Goal: Find specific page/section: Find specific page/section

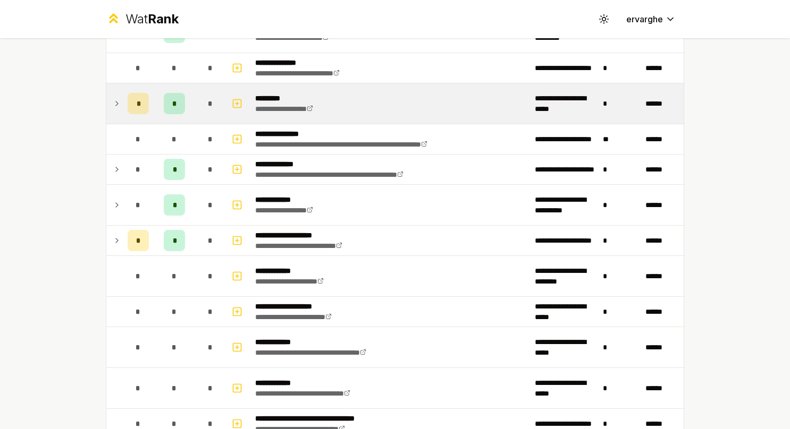
scroll to position [213, 0]
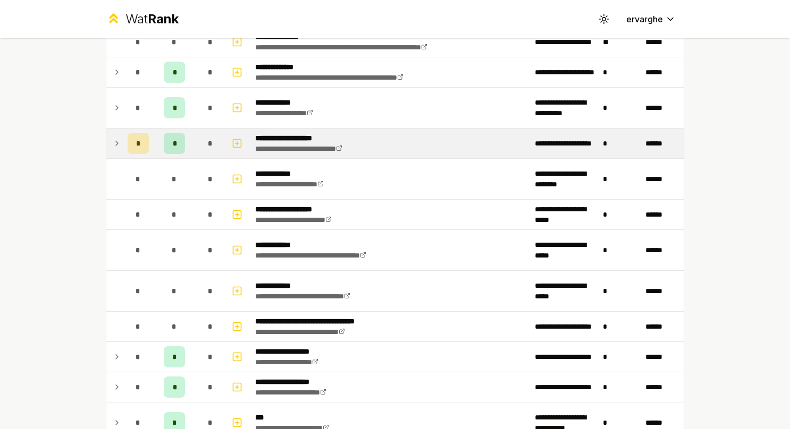
click at [106, 138] on td at bounding box center [114, 144] width 17 height 30
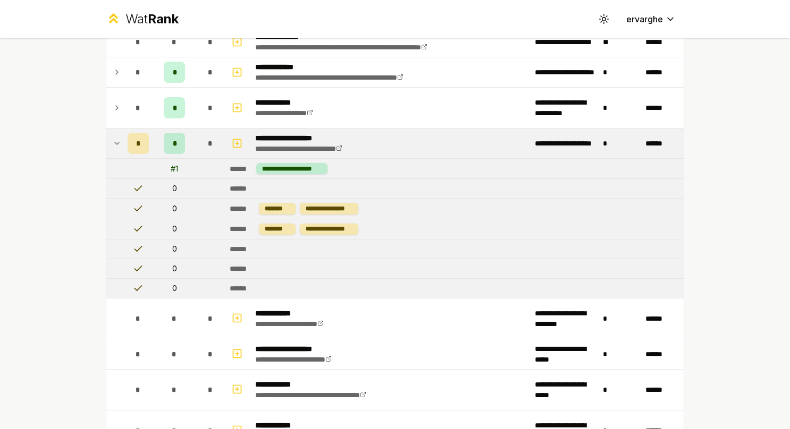
click at [106, 138] on td at bounding box center [114, 144] width 17 height 30
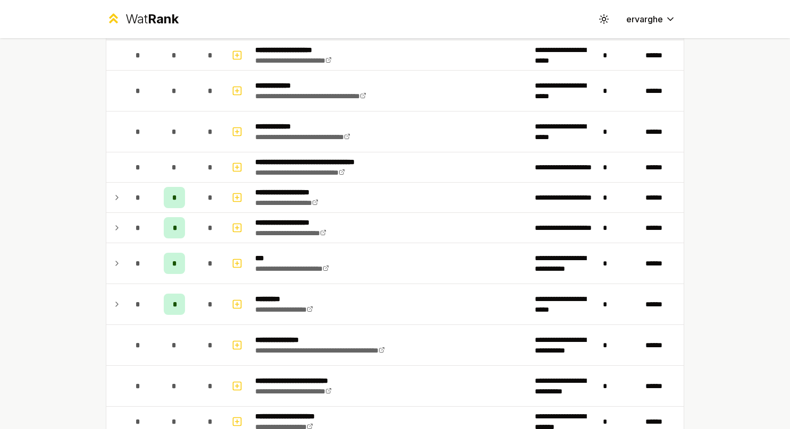
scroll to position [478, 0]
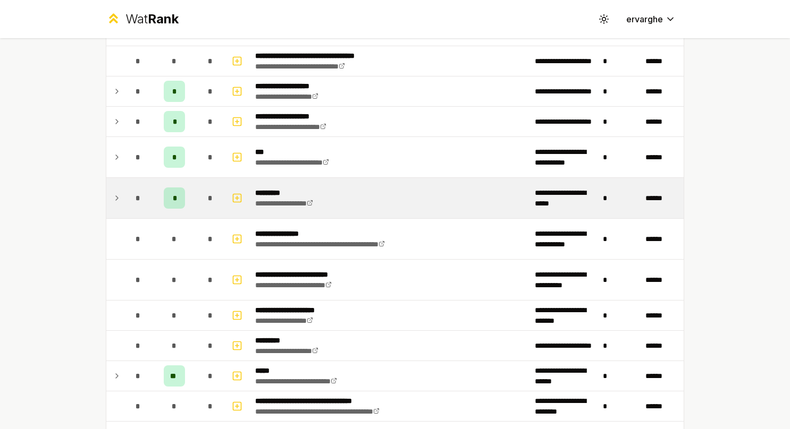
click at [116, 196] on icon at bounding box center [117, 198] width 9 height 13
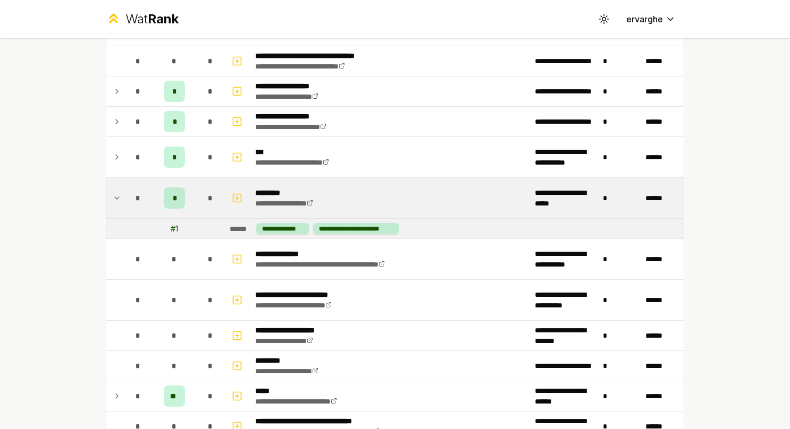
click at [116, 196] on icon at bounding box center [117, 198] width 9 height 13
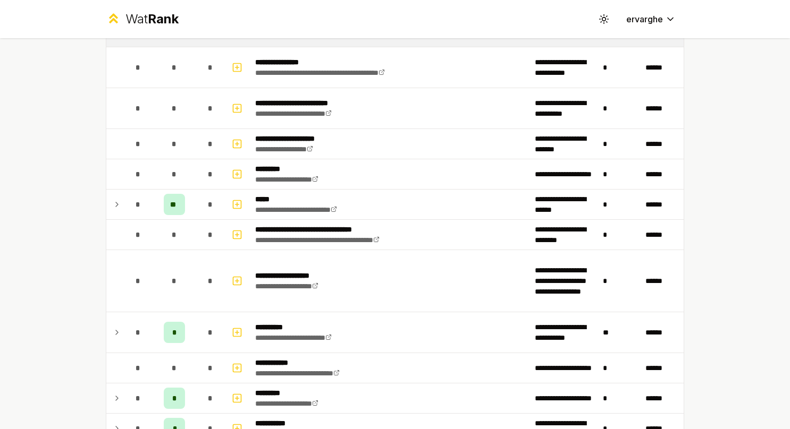
scroll to position [691, 0]
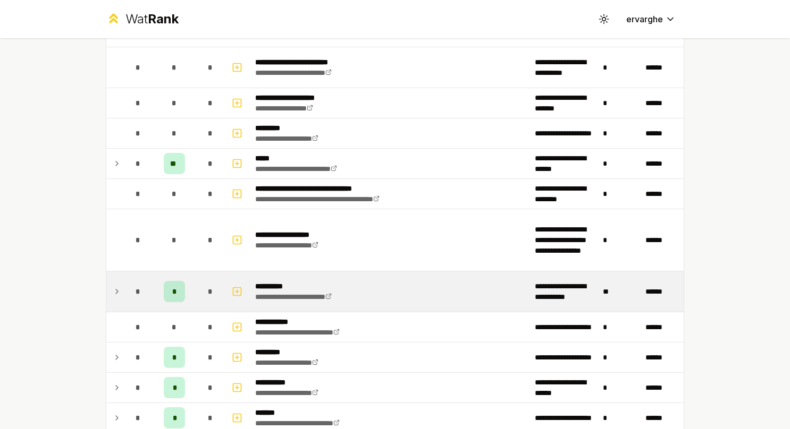
click at [116, 290] on icon at bounding box center [117, 292] width 2 height 4
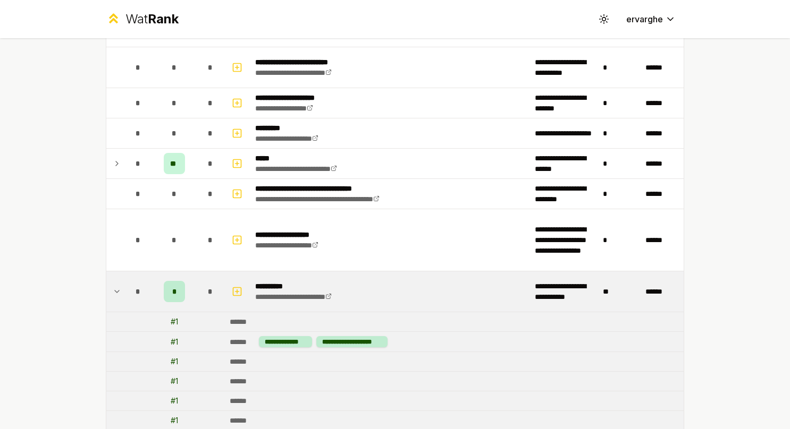
scroll to position [850, 0]
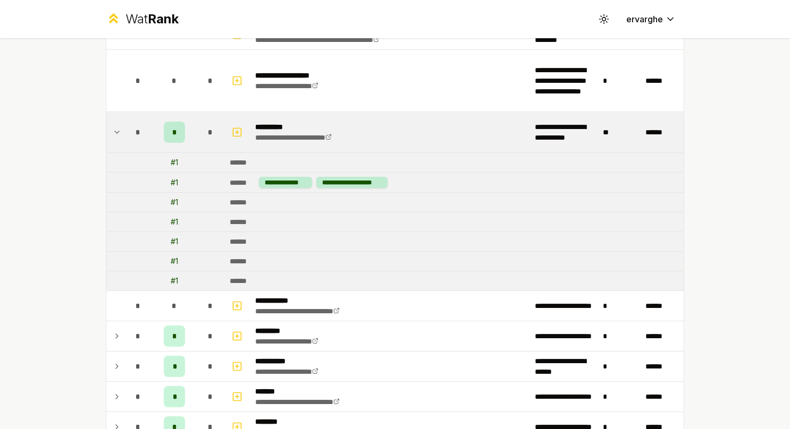
click at [113, 126] on icon at bounding box center [117, 132] width 9 height 13
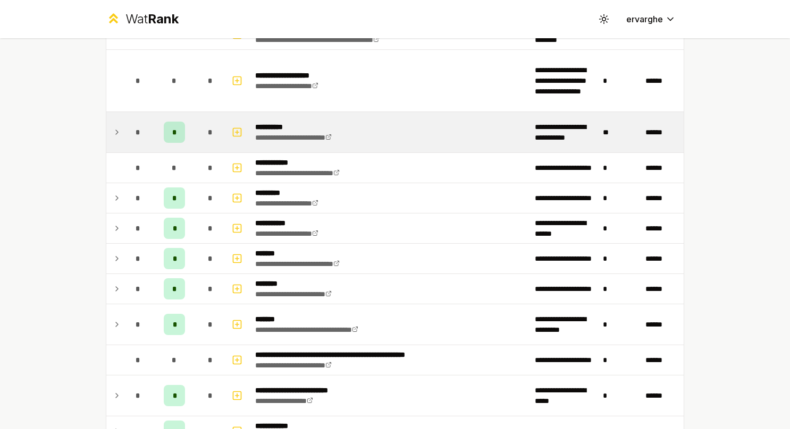
scroll to position [956, 0]
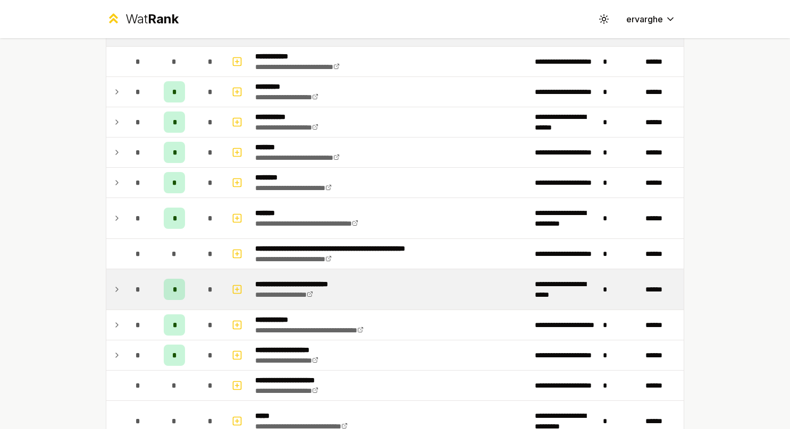
click at [117, 273] on td at bounding box center [114, 289] width 17 height 40
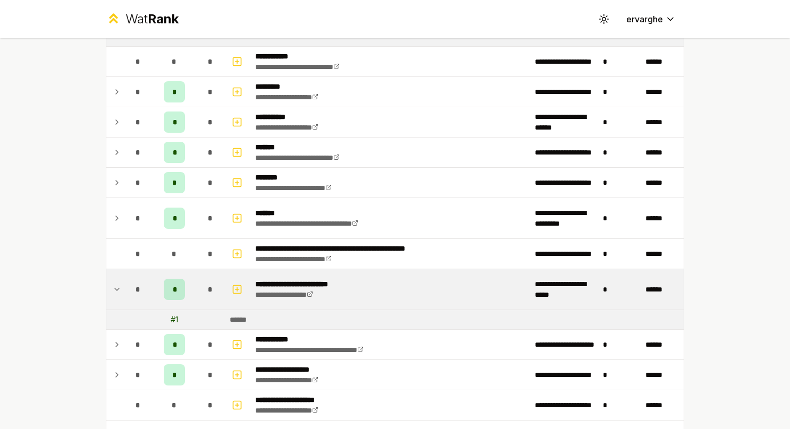
click at [117, 273] on td at bounding box center [114, 289] width 17 height 40
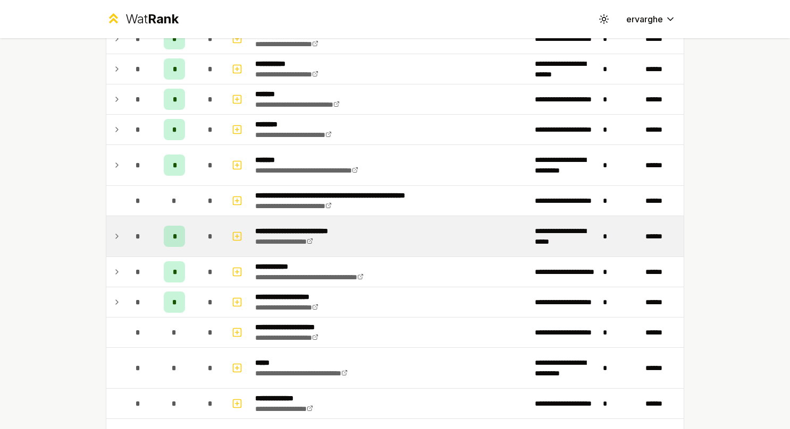
scroll to position [1063, 0]
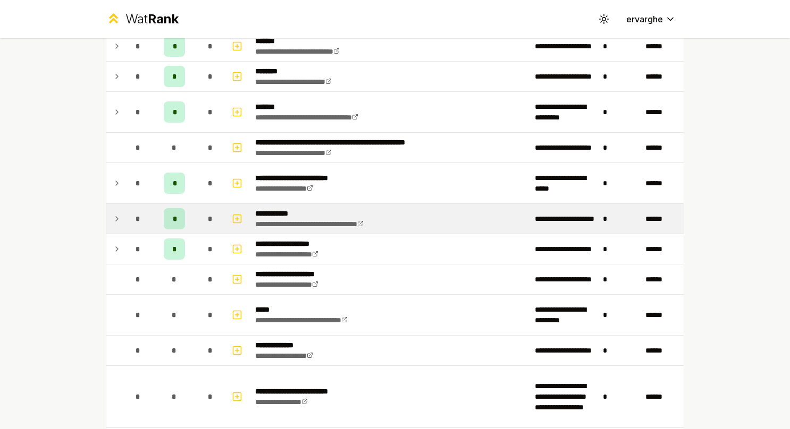
click at [114, 213] on icon at bounding box center [117, 219] width 9 height 13
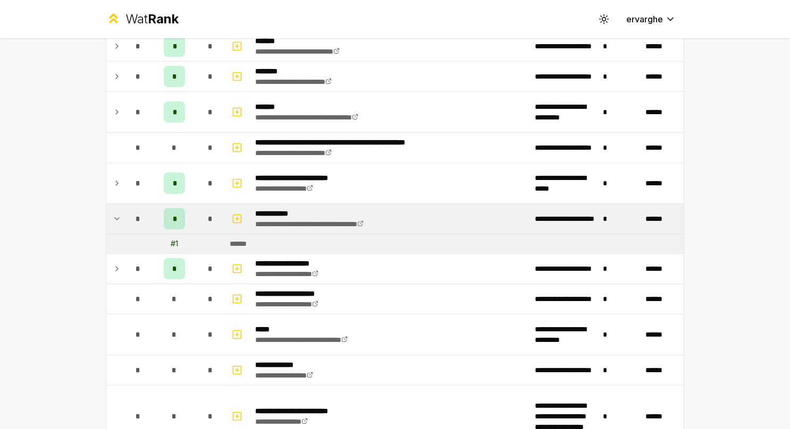
click at [113, 213] on icon at bounding box center [117, 219] width 9 height 13
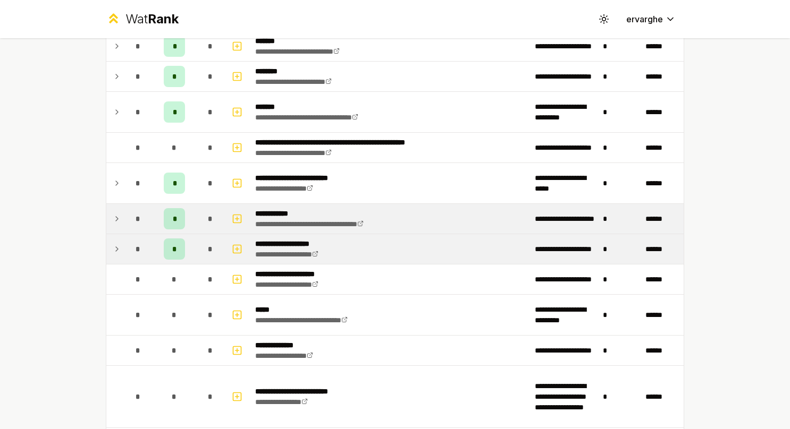
click at [118, 238] on td at bounding box center [114, 249] width 17 height 30
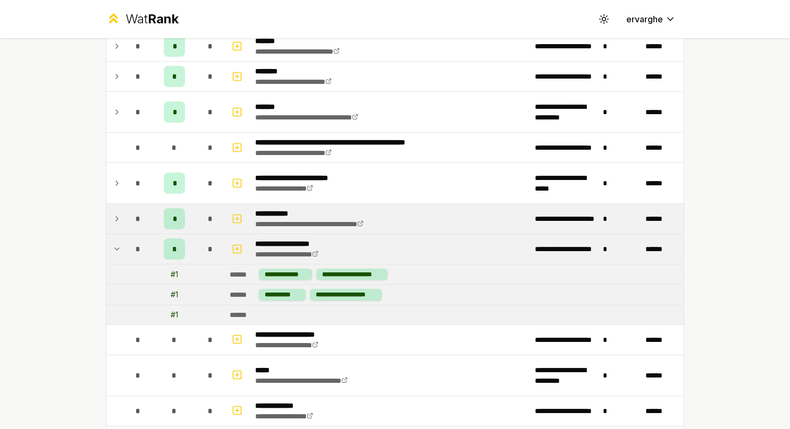
click at [118, 238] on td at bounding box center [114, 249] width 17 height 30
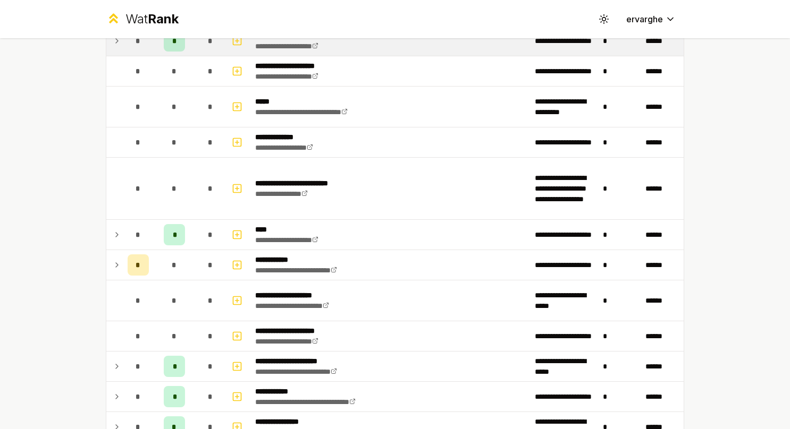
scroll to position [1275, 0]
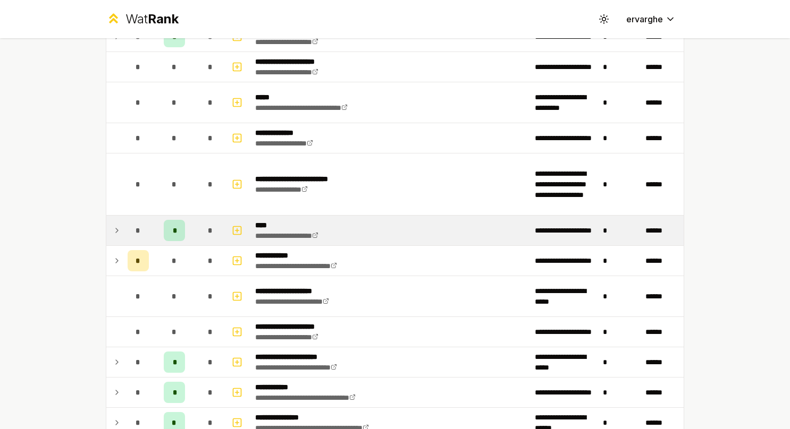
click at [118, 236] on td at bounding box center [114, 231] width 17 height 30
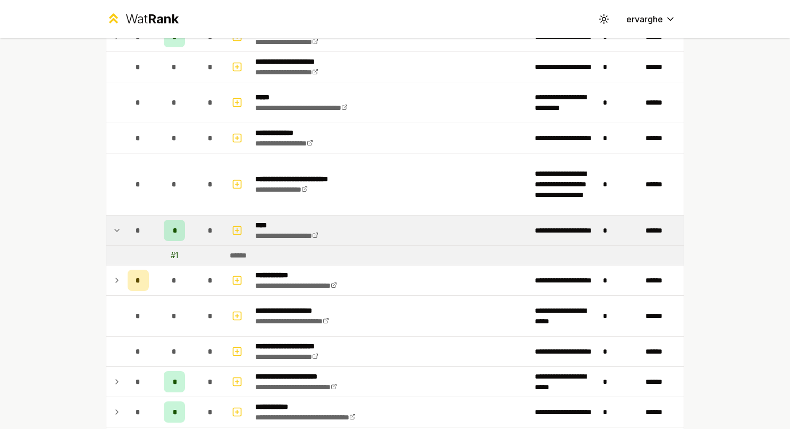
click at [118, 236] on td at bounding box center [114, 231] width 17 height 30
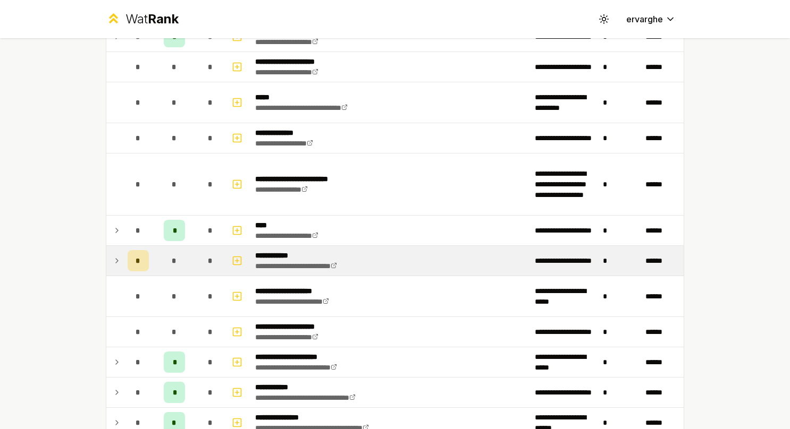
click at [118, 251] on td at bounding box center [114, 261] width 17 height 30
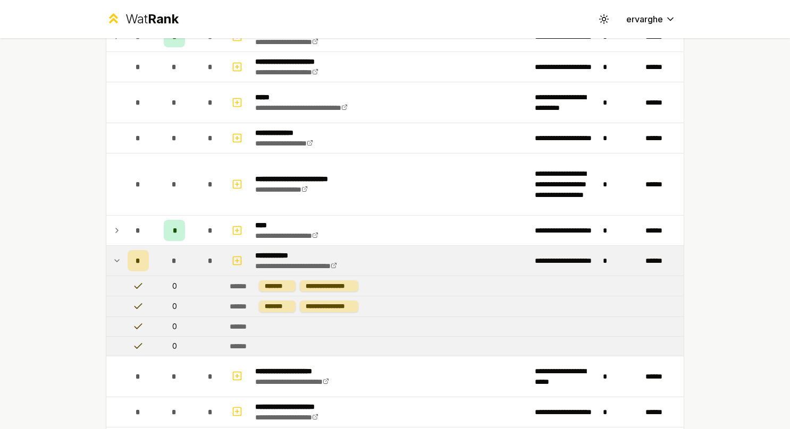
click at [117, 251] on td at bounding box center [114, 261] width 17 height 30
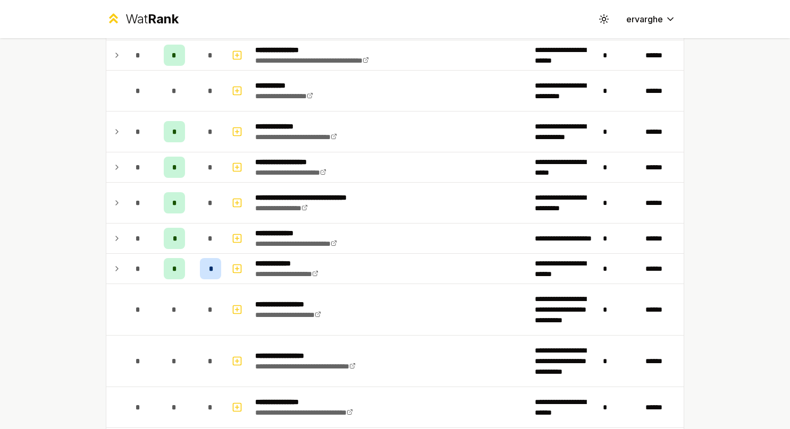
scroll to position [1700, 0]
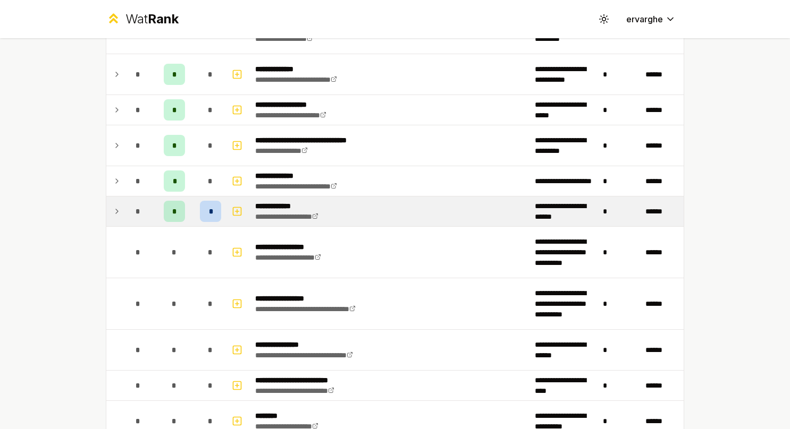
click at [118, 208] on td at bounding box center [114, 212] width 17 height 30
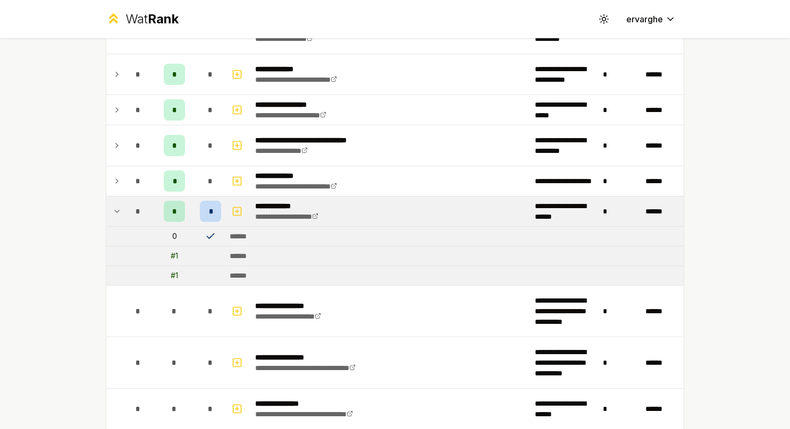
click at [118, 208] on td at bounding box center [114, 212] width 17 height 30
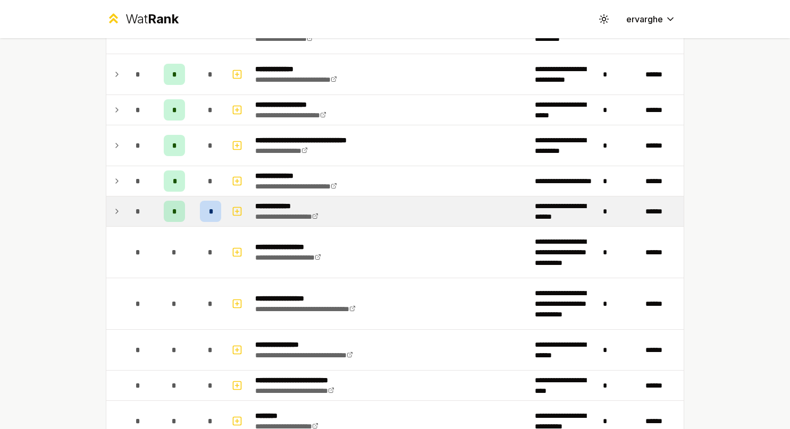
click at [289, 201] on p "**********" at bounding box center [297, 206] width 84 height 11
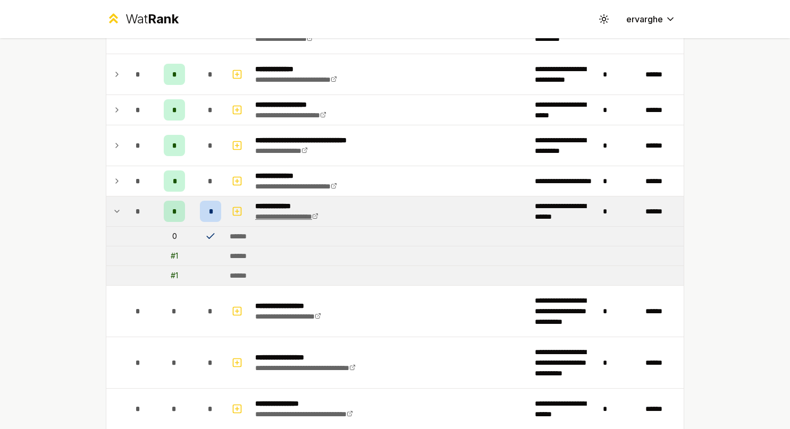
click at [288, 213] on link "**********" at bounding box center [286, 216] width 63 height 7
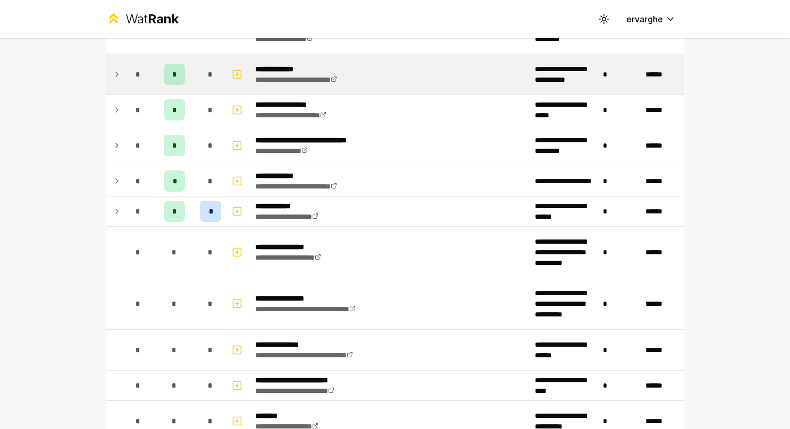
click at [106, 69] on td at bounding box center [114, 74] width 17 height 40
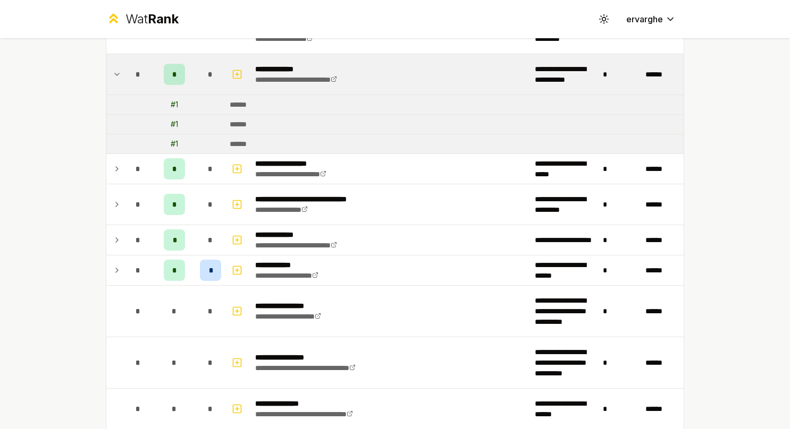
click at [106, 69] on td at bounding box center [114, 74] width 17 height 40
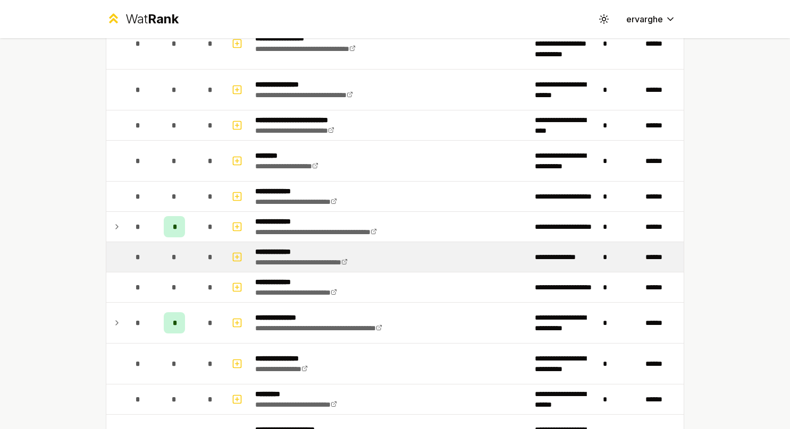
scroll to position [1966, 0]
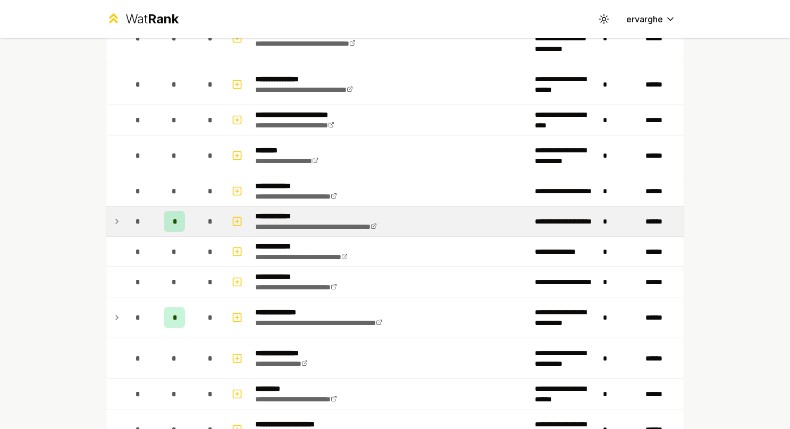
click at [123, 212] on td "*" at bounding box center [138, 222] width 30 height 30
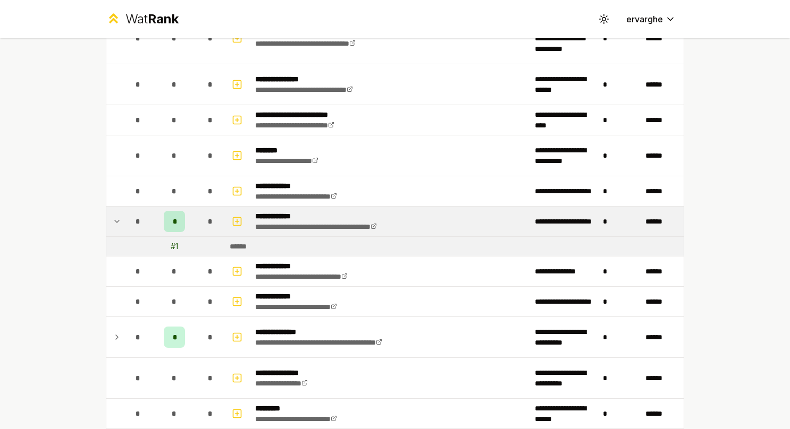
click at [123, 212] on td "*" at bounding box center [138, 222] width 30 height 30
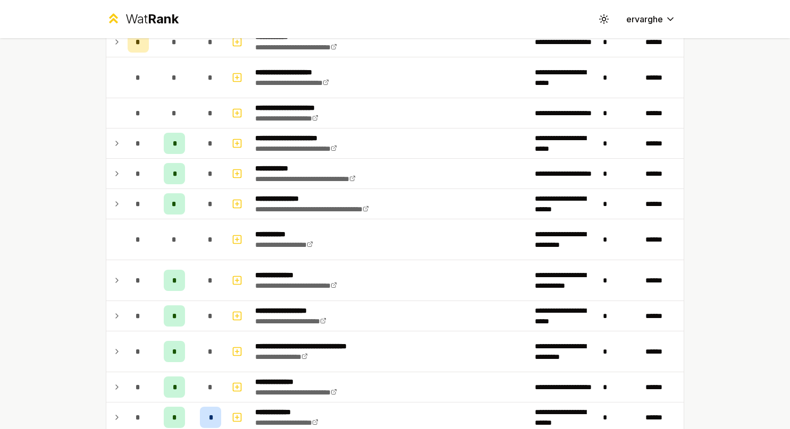
scroll to position [1282, 0]
